Goal: Task Accomplishment & Management: Manage account settings

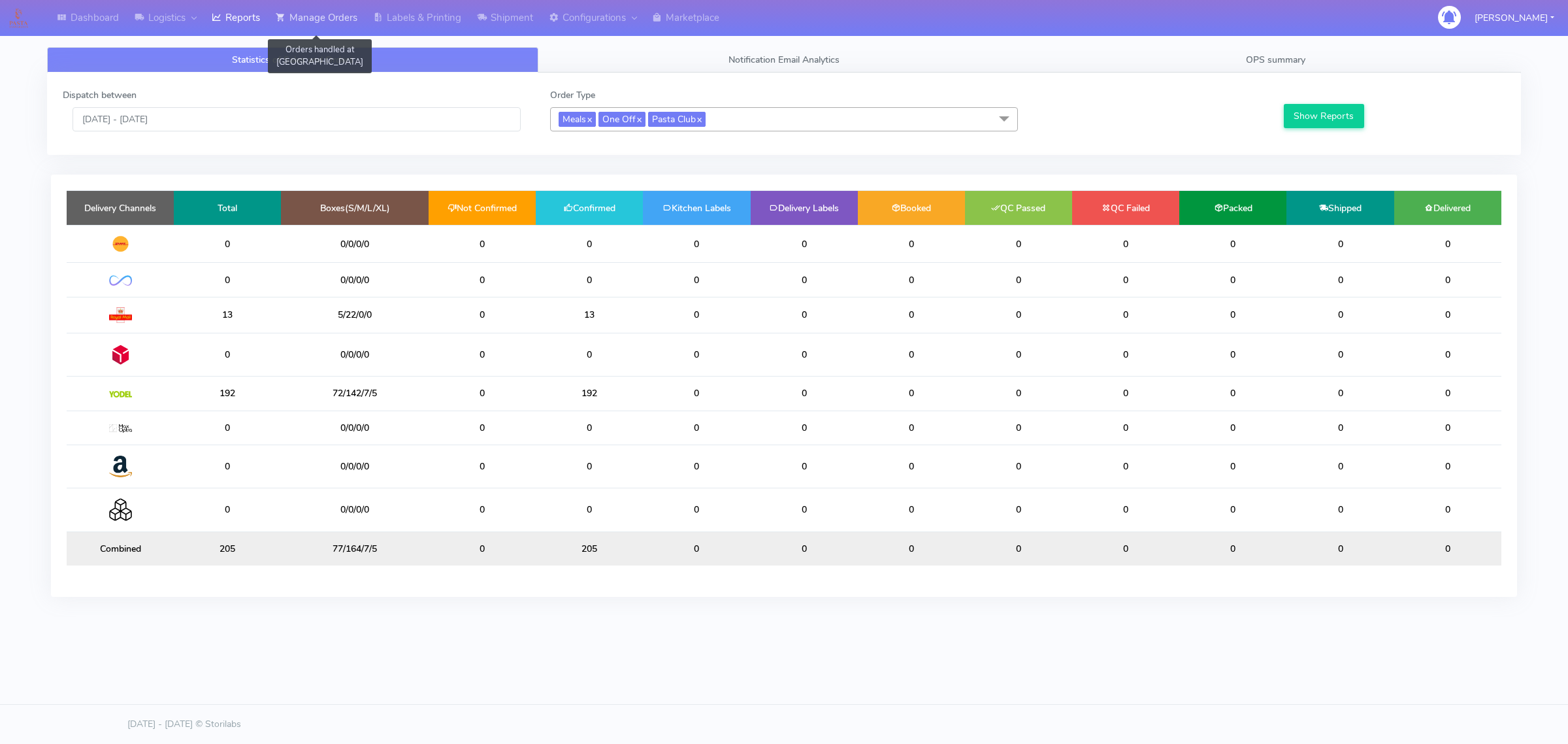
click at [307, 24] on link "Manage Orders" at bounding box center [316, 18] width 97 height 36
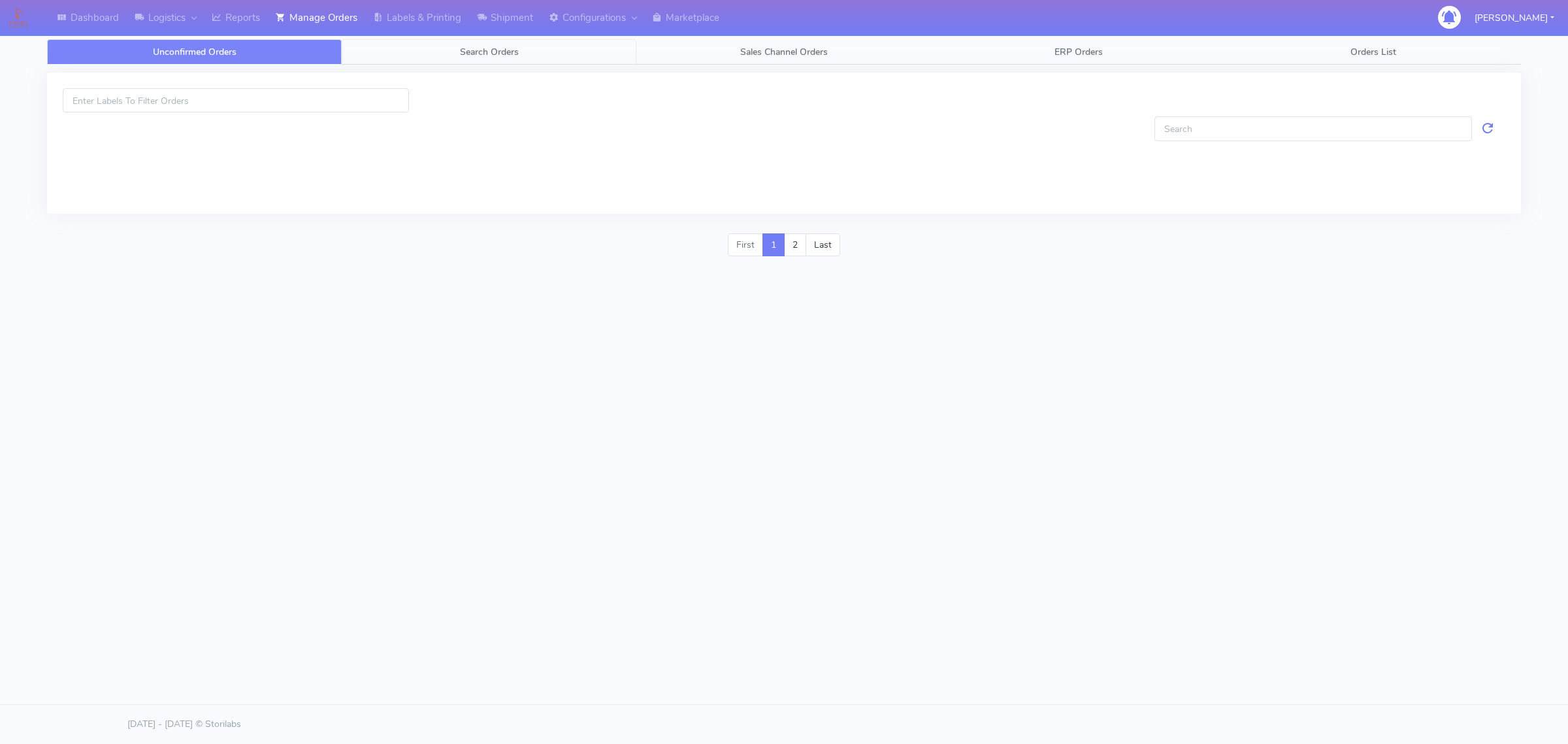
click at [386, 52] on link "Search Orders" at bounding box center [488, 51] width 294 height 25
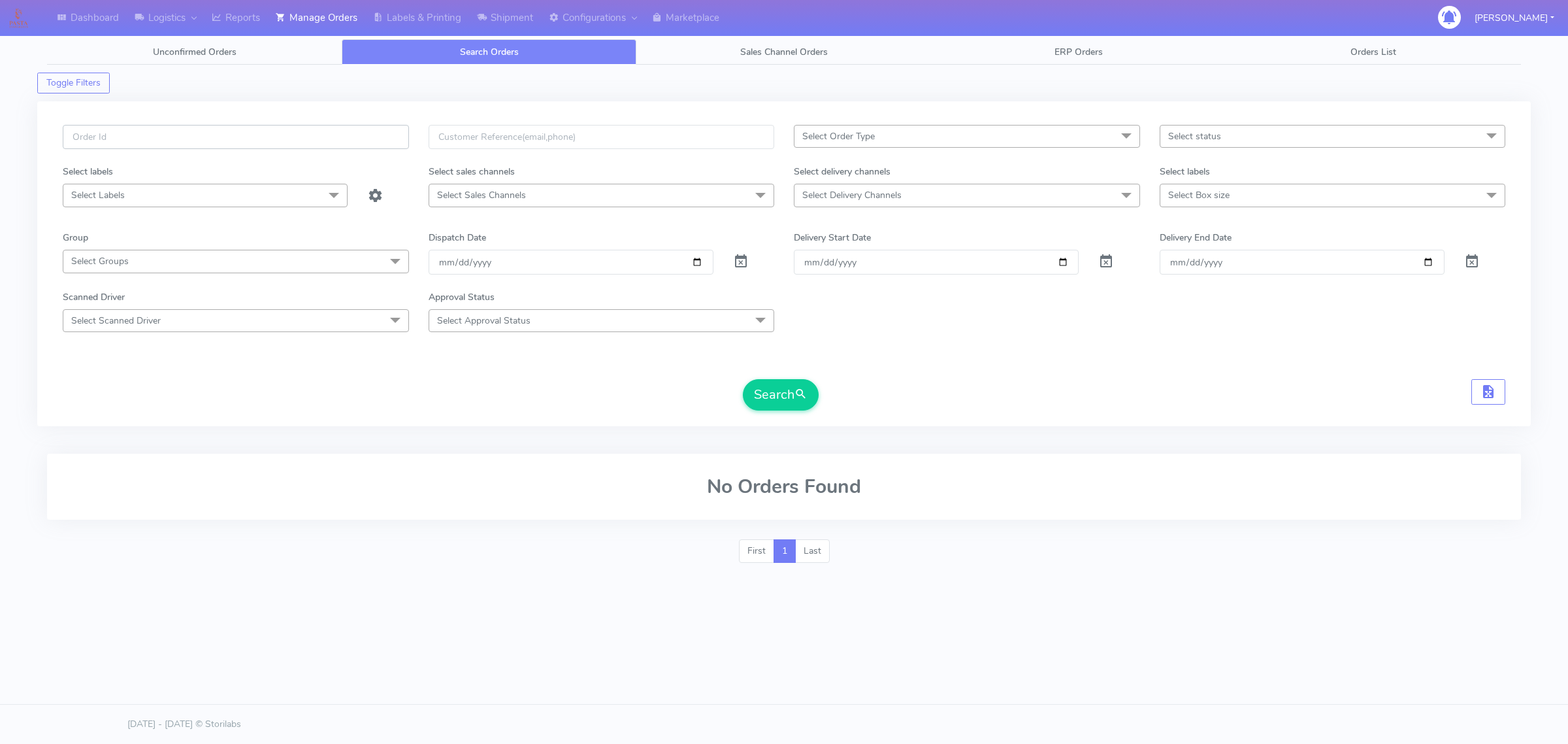
click at [321, 133] on input "text" at bounding box center [235, 137] width 346 height 24
paste input "1625053"
type input "1625053"
click at [734, 258] on span at bounding box center [741, 264] width 15 height 12
click at [796, 391] on span "submit" at bounding box center [801, 394] width 13 height 18
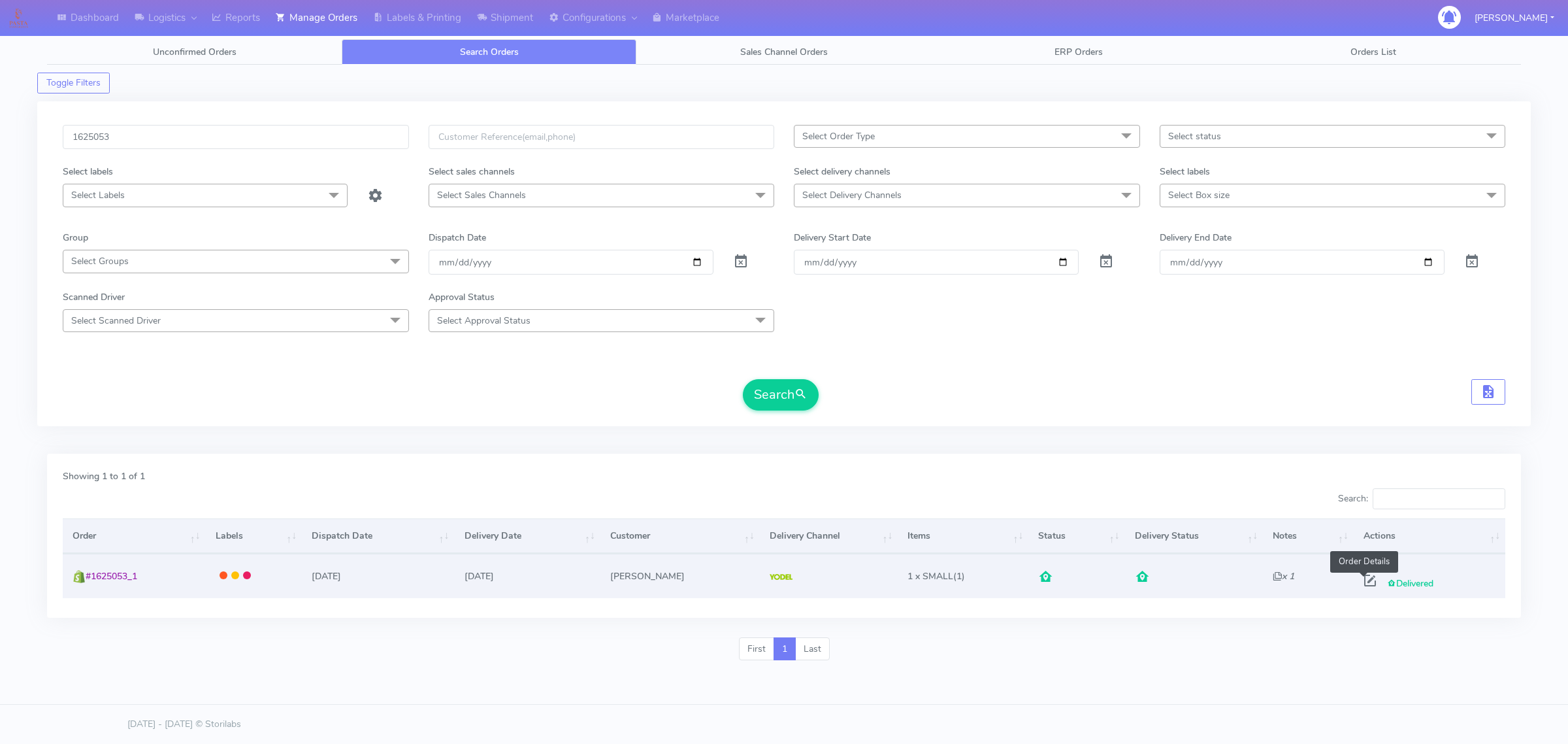
click at [1254, 579] on span at bounding box center [1370, 583] width 24 height 12
select select "5"
